Goal: Find specific page/section: Find specific page/section

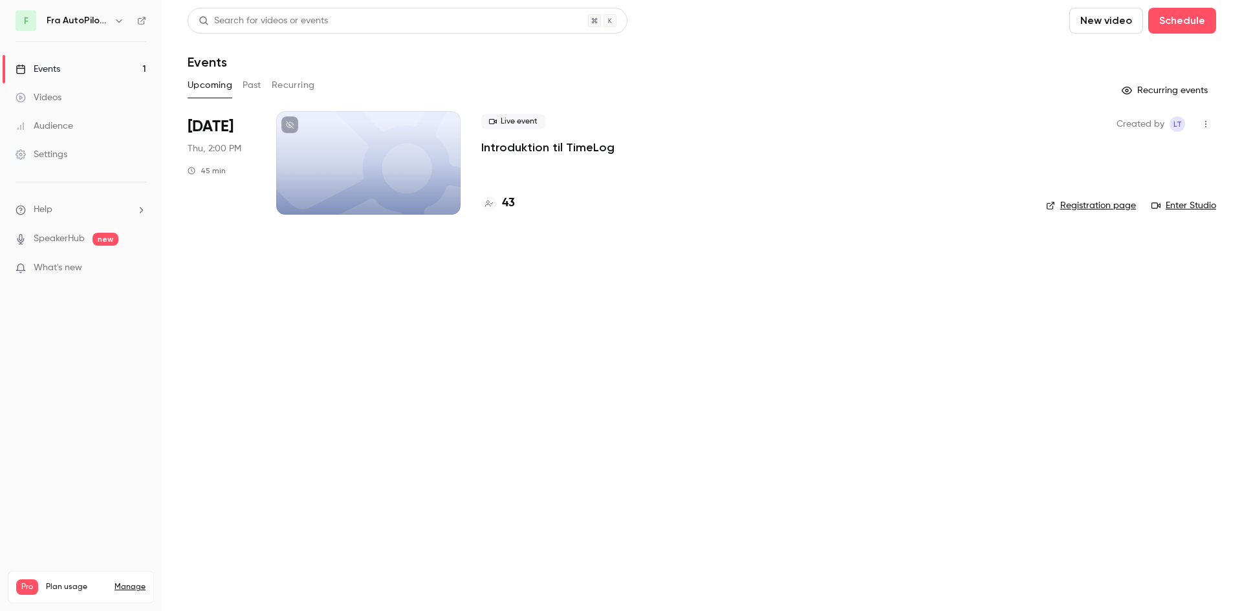
click at [758, 325] on main "Search for videos or events New video Schedule Events Upcoming Past Recurring R…" at bounding box center [702, 305] width 1080 height 611
drag, startPoint x: 465, startPoint y: 332, endPoint x: 611, endPoint y: 275, distance: 156.9
click at [466, 332] on main "Search for videos or events New video Schedule Events Upcoming Past Recurring R…" at bounding box center [702, 305] width 1080 height 611
